Goal: Task Accomplishment & Management: Use online tool/utility

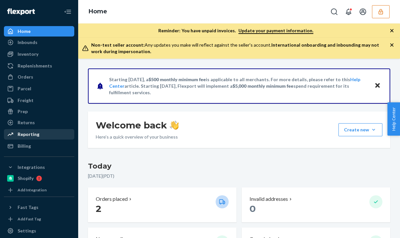
click at [26, 131] on div "Reporting" at bounding box center [29, 134] width 22 height 7
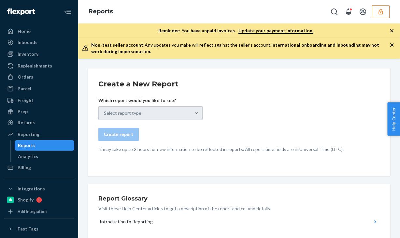
click at [148, 110] on div "Select report type" at bounding box center [150, 113] width 104 height 14
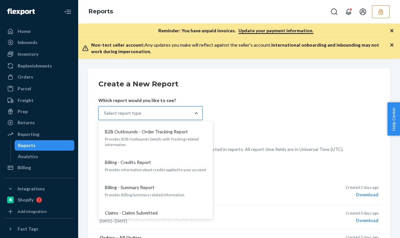
click at [200, 114] on div at bounding box center [197, 113] width 12 height 7
click at [105, 114] on input "option B2B Outbounds - Order Tracking Report focused, 1 of 30. 30 results avail…" at bounding box center [104, 113] width 1 height 7
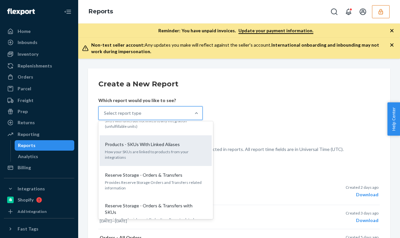
scroll to position [745, 0]
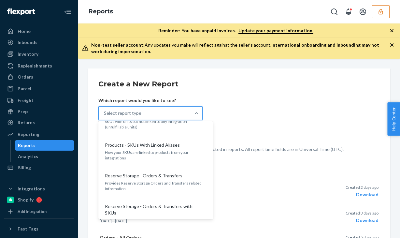
click at [305, 120] on form "Create a New Report Which report would you like to see? option Products - Avail…" at bounding box center [239, 116] width 282 height 74
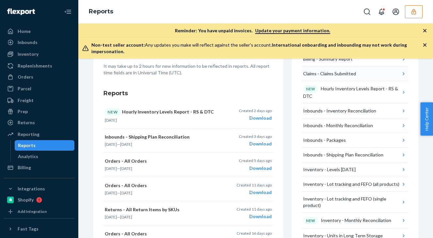
scroll to position [84, 0]
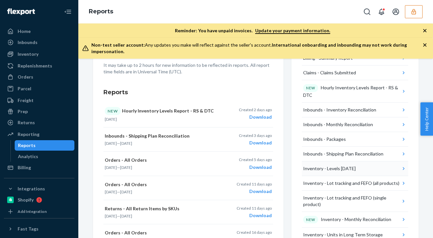
click at [368, 163] on button "Inventory - Levels [DATE]" at bounding box center [355, 168] width 106 height 15
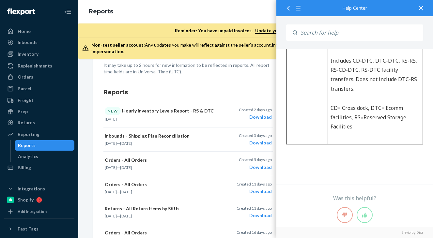
scroll to position [735, 0]
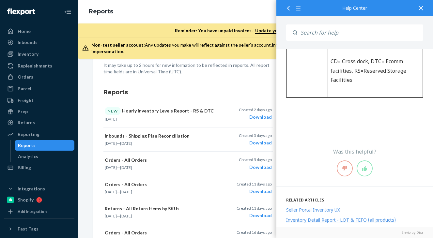
click at [400, 13] on div at bounding box center [420, 8] width 14 height 16
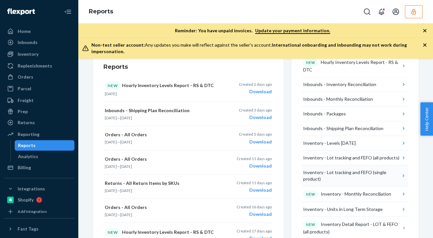
scroll to position [111, 0]
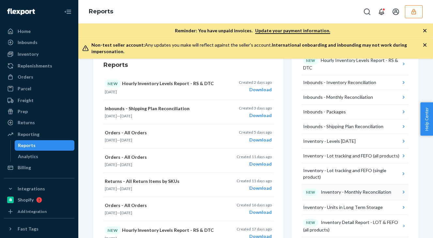
click at [355, 188] on div "NEW Inventory - Monthly Reconciliation" at bounding box center [347, 192] width 88 height 8
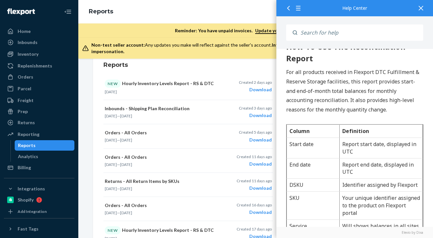
scroll to position [459, 0]
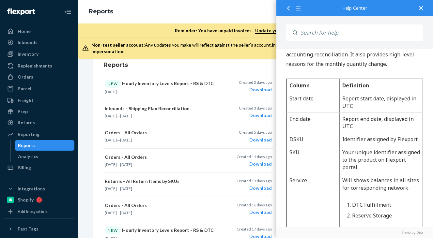
click at [286, 8] on div at bounding box center [287, 8] width 12 height 16
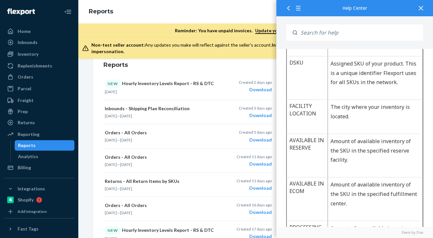
scroll to position [276, 0]
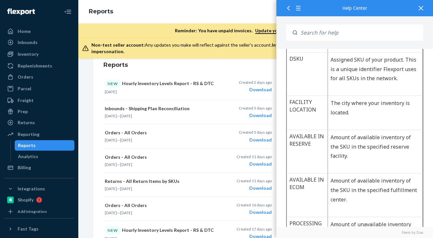
click at [400, 11] on div at bounding box center [420, 8] width 14 height 16
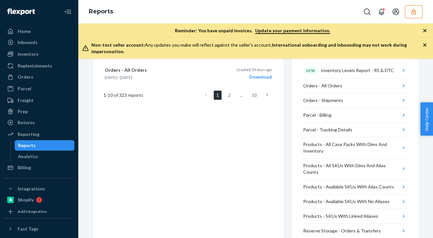
scroll to position [346, 0]
click at [375, 162] on div "Products - All SKUs With Dims And Alias Counts" at bounding box center [351, 168] width 97 height 13
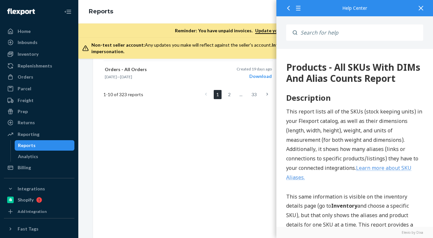
scroll to position [0, 0]
click at [400, 8] on icon at bounding box center [420, 8] width 5 height 5
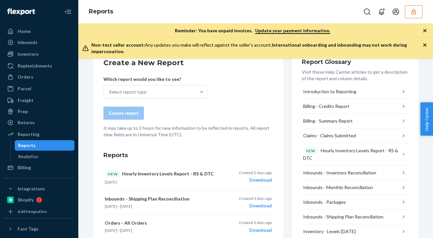
scroll to position [22, 0]
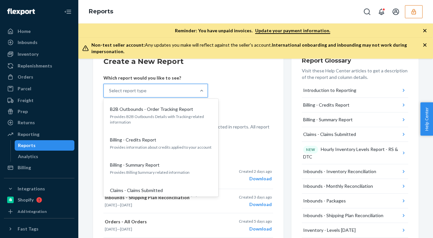
click at [138, 89] on div "Select report type" at bounding box center [150, 90] width 92 height 13
click at [110, 89] on input "option B2B Outbounds - Order Tracking Report focused, 1 of 30. 30 results avail…" at bounding box center [109, 90] width 1 height 7
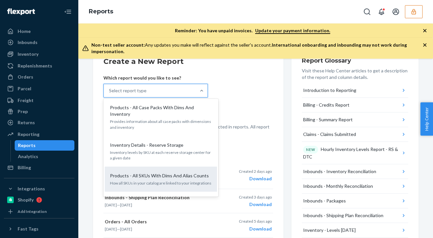
scroll to position [601, 0]
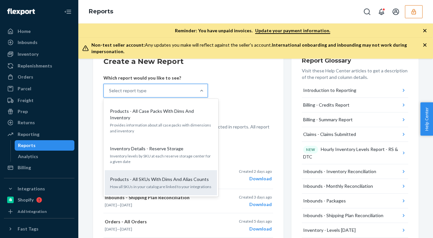
click at [146, 176] on p "Products - All SKUs With Dims And Alias Counts" at bounding box center [159, 179] width 99 height 7
click at [110, 94] on input "option Products - All SKUs With Dims And Alias Counts focused, 23 of 30. 30 res…" at bounding box center [109, 90] width 1 height 7
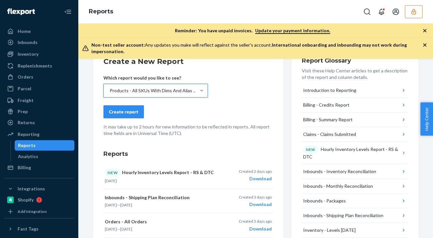
click at [130, 109] on div "Create report" at bounding box center [123, 112] width 29 height 7
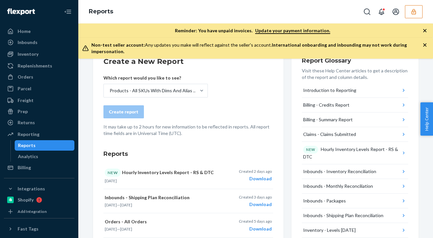
scroll to position [0, 0]
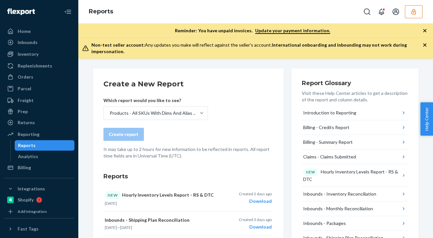
click at [169, 130] on div "Create report" at bounding box center [187, 134] width 169 height 13
click at [159, 110] on div "Products - All SKUs With Dims And Alias Counts" at bounding box center [154, 113] width 89 height 7
click at [110, 110] on input "Products - All SKUs With Dims And Alias Counts" at bounding box center [109, 113] width 1 height 7
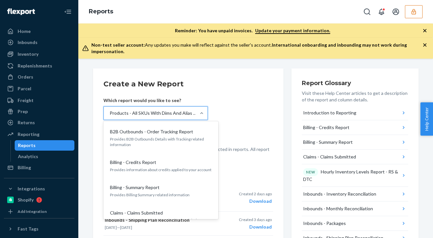
click at [247, 110] on form "Create a New Report Which report would you like to see? option Products - All S…" at bounding box center [187, 119] width 169 height 80
